Goal: Transaction & Acquisition: Download file/media

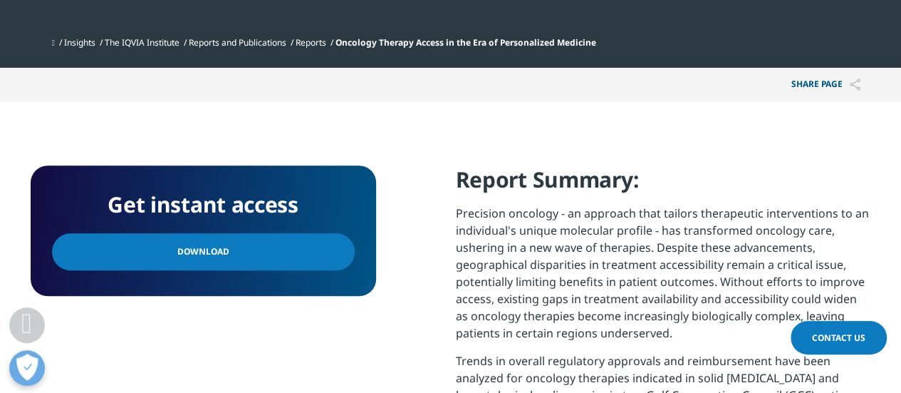
scroll to position [586, 0]
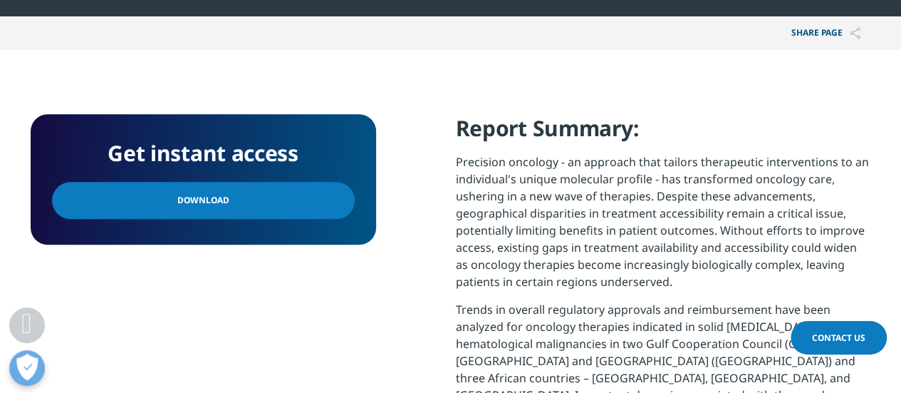
click at [185, 202] on span "Download" at bounding box center [203, 200] width 52 height 16
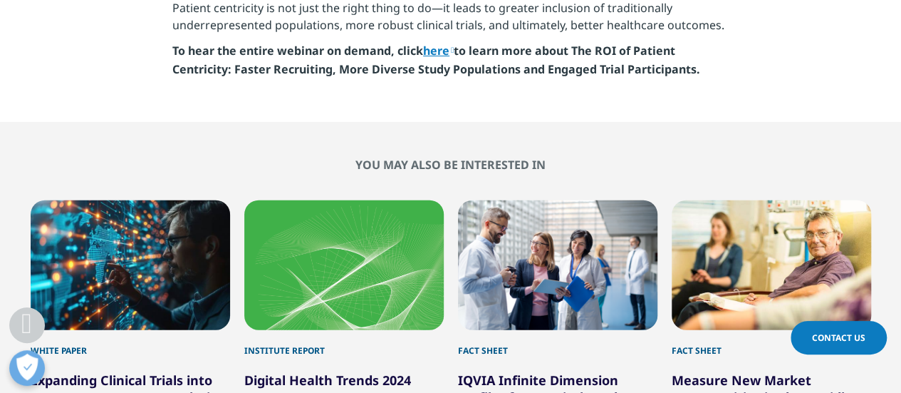
scroll to position [4426, 0]
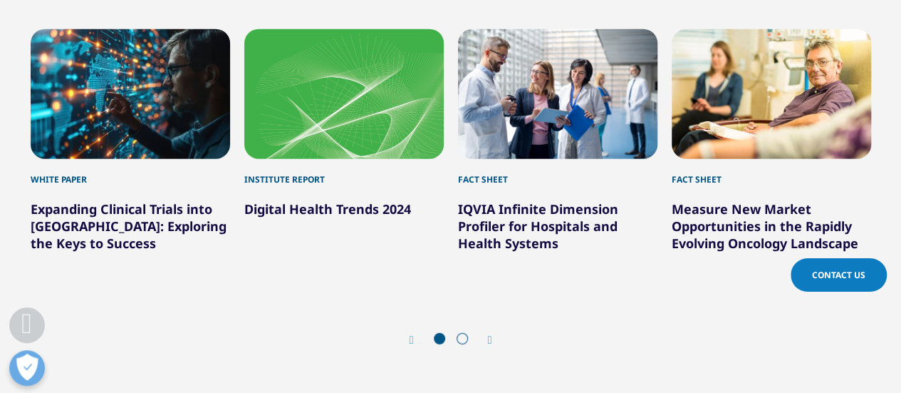
drag, startPoint x: 905, startPoint y: 28, endPoint x: 896, endPoint y: 347, distance: 319.4
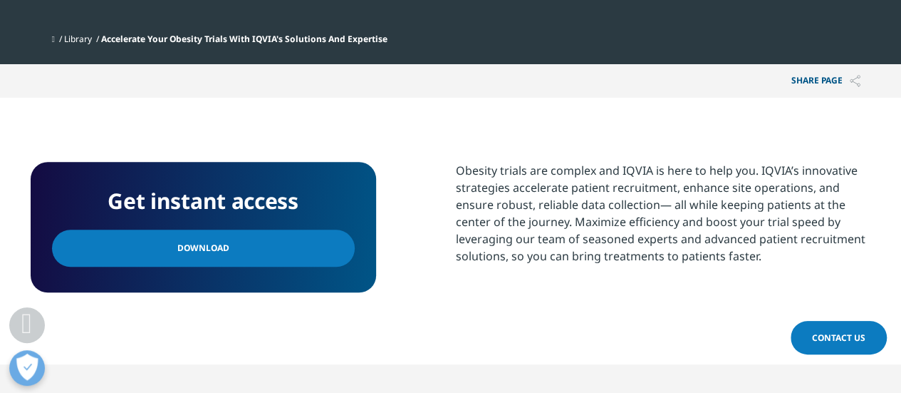
scroll to position [544, 0]
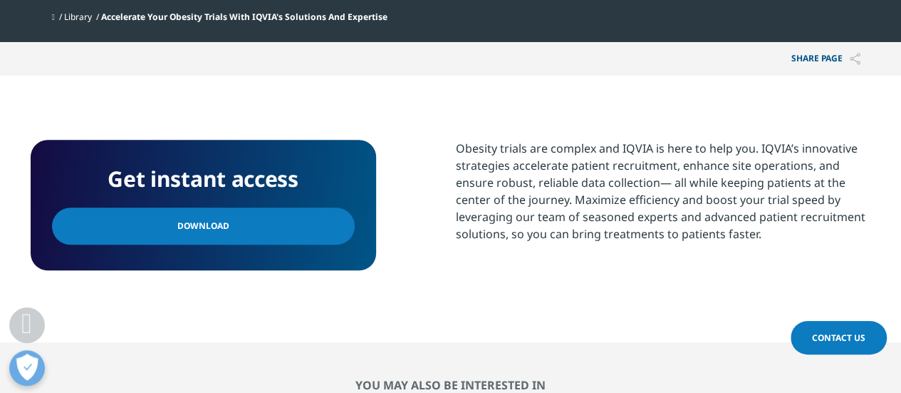
drag, startPoint x: 906, startPoint y: 36, endPoint x: 906, endPoint y: 130, distance: 94.8
click at [204, 228] on span "Download" at bounding box center [203, 226] width 52 height 16
